Goal: Task Accomplishment & Management: Complete application form

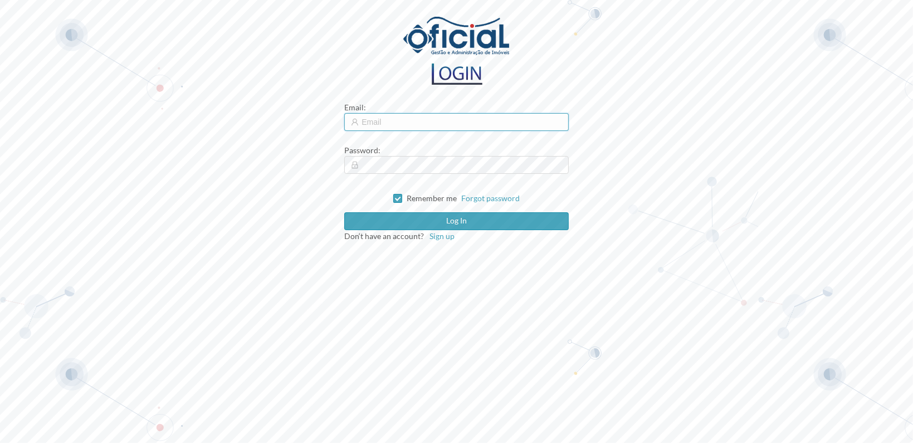
type input "[EMAIL_ADDRESS][DOMAIN_NAME]"
click at [452, 120] on input "[EMAIL_ADDRESS][DOMAIN_NAME]" at bounding box center [456, 122] width 224 height 18
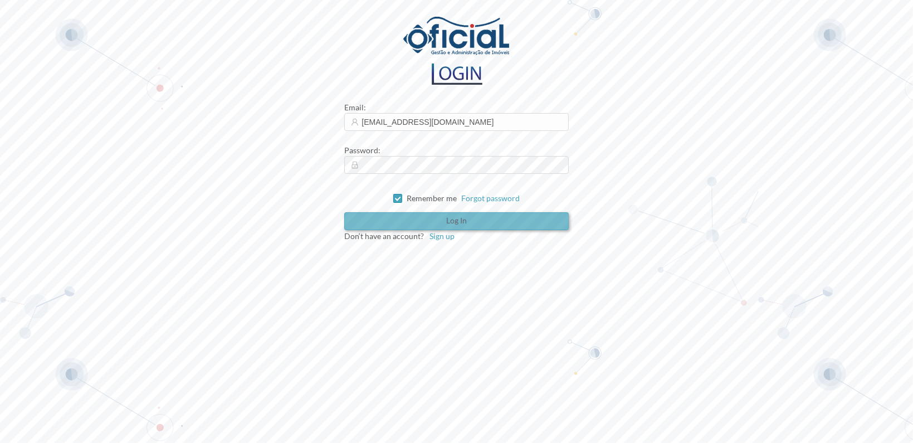
click at [429, 223] on button "Log in" at bounding box center [456, 221] width 224 height 18
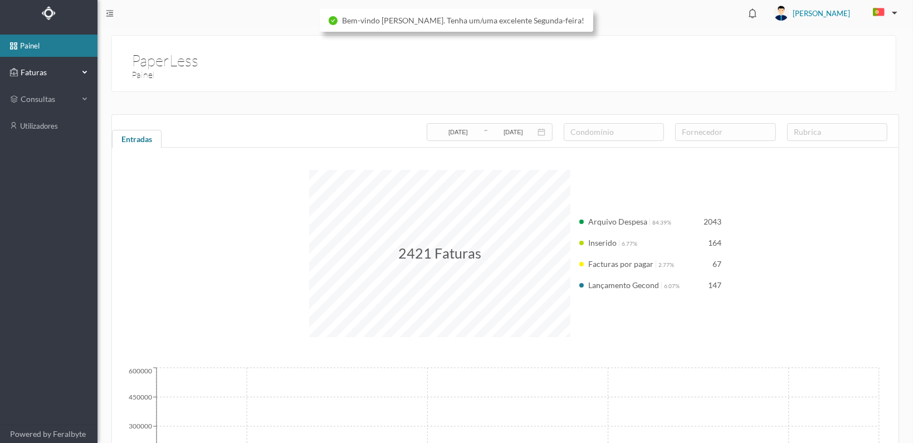
click at [30, 74] on span "Faturas" at bounding box center [48, 72] width 61 height 11
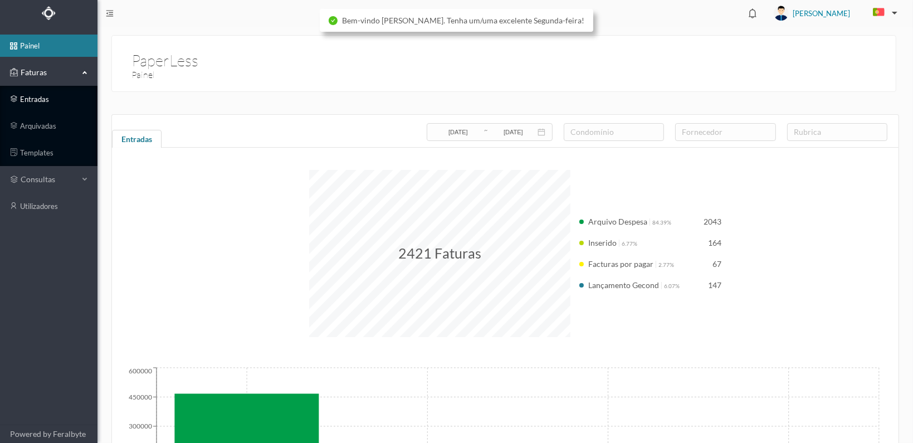
click at [30, 97] on link "entradas" at bounding box center [48, 99] width 97 height 22
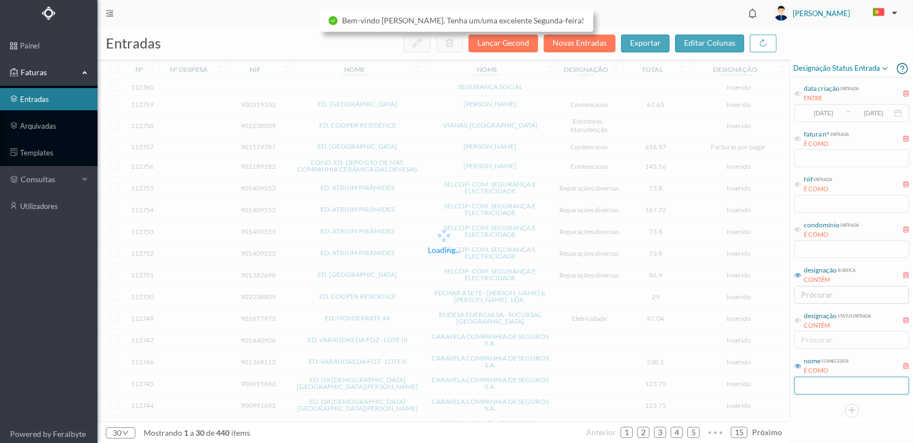
click at [822, 380] on input "text" at bounding box center [851, 385] width 115 height 18
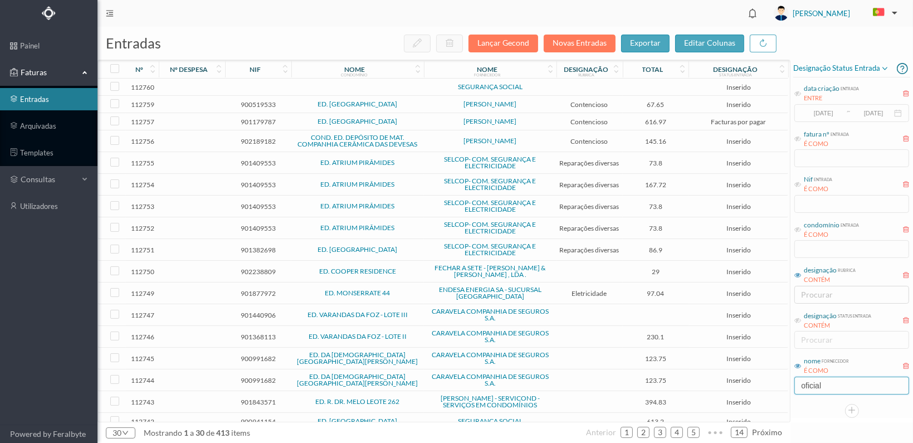
type input "OFICIAL"
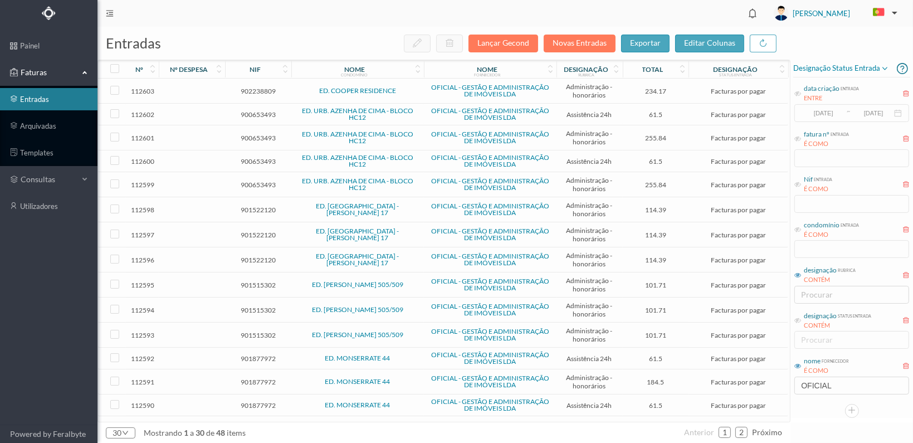
click at [800, 228] on icon at bounding box center [797, 229] width 7 height 7
click at [819, 250] on input "text" at bounding box center [851, 249] width 115 height 18
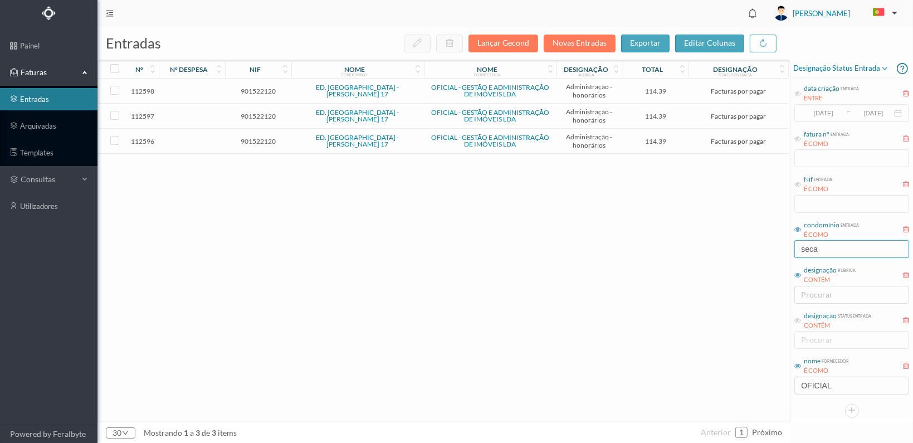
type input "seca"
click at [258, 137] on span "901522120" at bounding box center [258, 141] width 61 height 8
click at [257, 137] on span "901522120" at bounding box center [258, 141] width 61 height 8
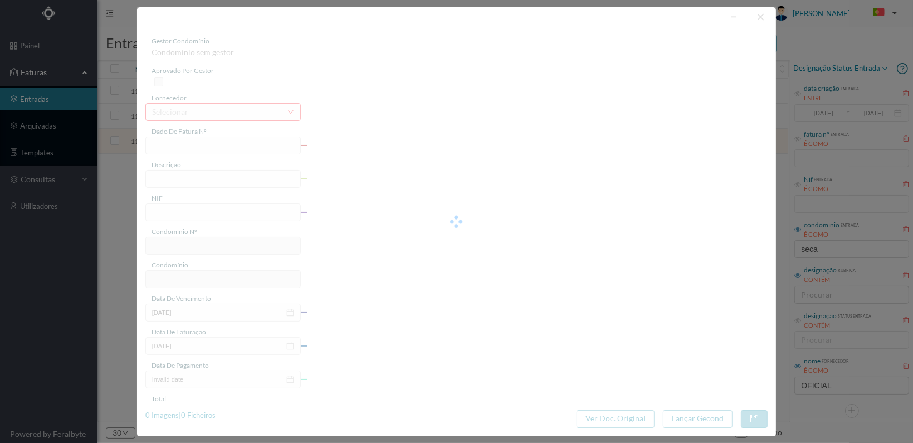
type input "FT 2025A1/4168"
type input "HONORARIOS Julho de 2025"
type input "901522120"
type input "[DATE]"
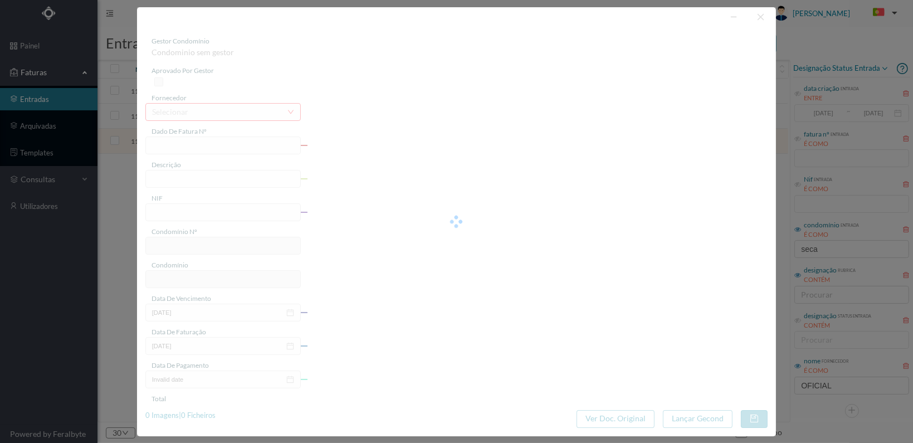
type input "[DATE]"
type input "114.39"
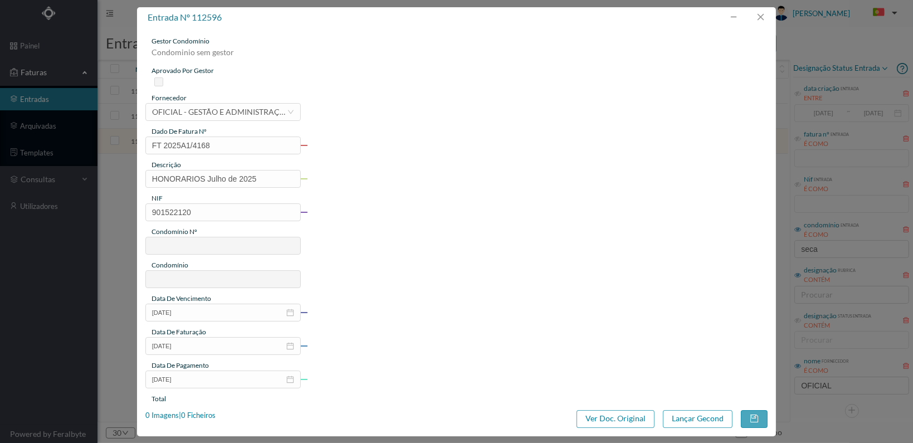
type input "687"
type input "ED. [GEOGRAPHIC_DATA] - [PERSON_NAME] 17"
